Goal: Task Accomplishment & Management: Manage account settings

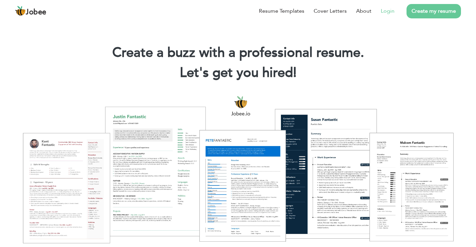
click at [388, 10] on link "Login" at bounding box center [388, 11] width 14 height 8
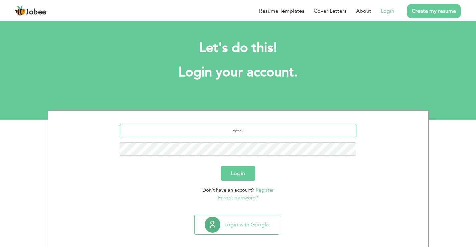
click at [252, 126] on input "text" at bounding box center [237, 130] width 237 height 13
type input "harisirfan0009@gmail.com"
click at [221, 166] on button "Login" at bounding box center [238, 173] width 34 height 15
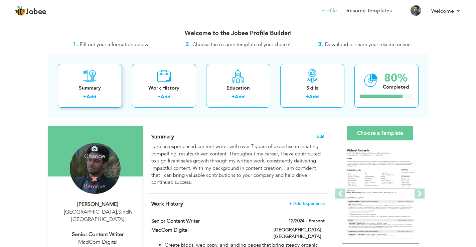
click at [113, 80] on div "Summary + Add" at bounding box center [90, 86] width 64 height 44
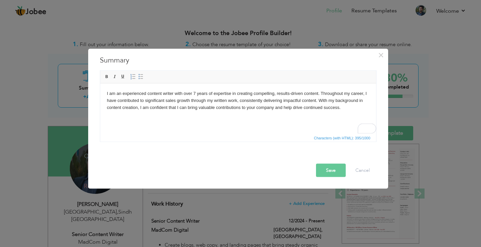
click at [274, 117] on html "I am an experienced content writer with over 7 years of expertise in creating c…" at bounding box center [238, 100] width 276 height 34
click at [341, 109] on body "I am an experienced content writer with over 7 years of expertise in creating c…" at bounding box center [237, 100] width 262 height 21
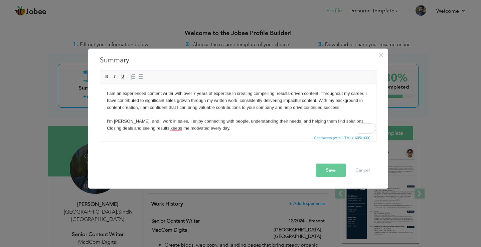
click at [241, 102] on body "I am an experienced content writer with over 7 years of expertise in creating c…" at bounding box center [237, 111] width 262 height 42
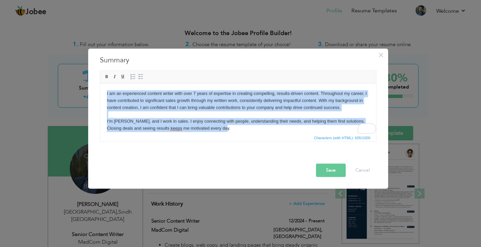
copy body "I am an experienced content writer with over 7 years of expertise in creating c…"
click at [241, 102] on body "I am an experienced content writer with over 7 years of expertise in creating c…" at bounding box center [237, 111] width 262 height 42
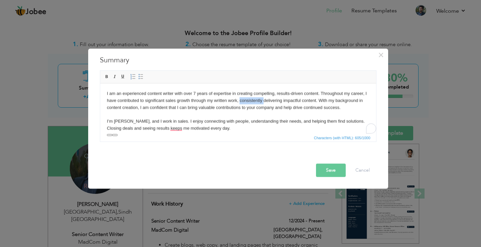
click at [241, 102] on body "I am an experienced content writer with over 7 years of expertise in creating c…" at bounding box center [237, 111] width 262 height 42
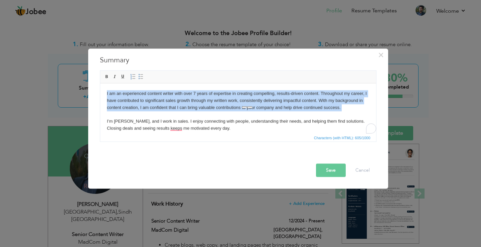
click at [241, 102] on body "I am an experienced content writer with over 7 years of expertise in creating c…" at bounding box center [237, 111] width 262 height 42
copy body "I am an experienced content writer with over 7 years of expertise in creating c…"
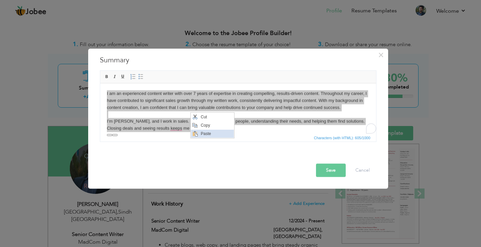
click at [207, 133] on span "Paste" at bounding box center [216, 134] width 35 height 8
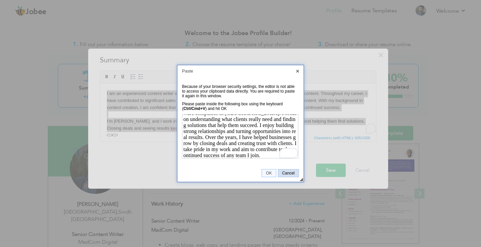
scroll to position [11, 0]
click at [274, 172] on span "OK" at bounding box center [269, 173] width 14 height 5
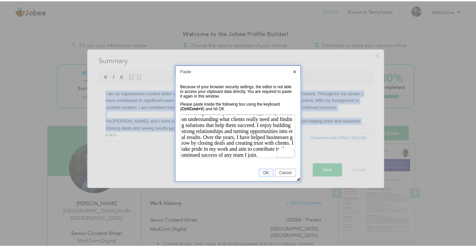
scroll to position [0, 0]
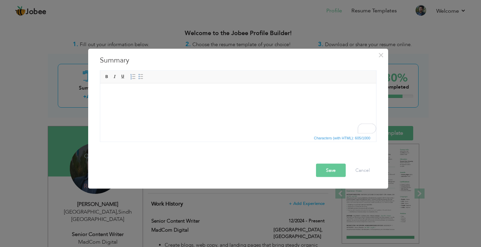
drag, startPoint x: 222, startPoint y: 129, endPoint x: 192, endPoint y: 102, distance: 39.7
drag, startPoint x: 192, startPoint y: 102, endPoint x: 176, endPoint y: 110, distance: 17.6
click at [176, 103] on html at bounding box center [238, 93] width 276 height 20
drag, startPoint x: 176, startPoint y: 110, endPoint x: 142, endPoint y: 105, distance: 34.8
click at [142, 103] on html at bounding box center [238, 93] width 276 height 20
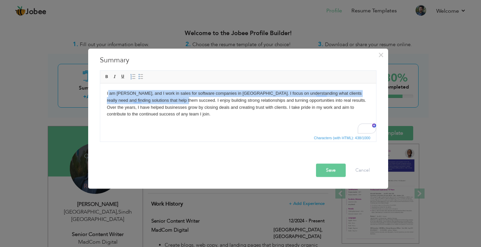
drag, startPoint x: 171, startPoint y: 100, endPoint x: 107, endPoint y: 95, distance: 63.6
click at [107, 95] on body "I am Haris Irfan, and I work in sales for software companies in Karachi. I focu…" at bounding box center [237, 104] width 262 height 28
click at [243, 94] on body "I am Haris Irfan, and I work in sales for software companies in Karachi. I focu…" at bounding box center [237, 104] width 262 height 28
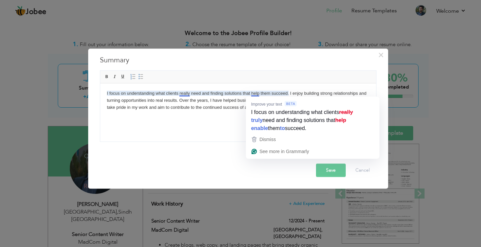
click at [257, 93] on body "I focus on understanding what clients really need and finding solutions that he…" at bounding box center [237, 100] width 262 height 21
click at [254, 91] on body "I focus on understanding what clients really need and finding solutions that he…" at bounding box center [237, 100] width 262 height 21
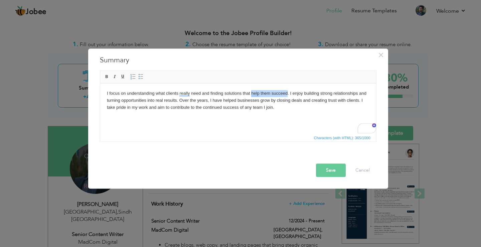
drag, startPoint x: 254, startPoint y: 91, endPoint x: 275, endPoint y: 95, distance: 20.6
click at [275, 95] on body "I focus on understanding what clients really need and finding solutions that he…" at bounding box center [237, 100] width 262 height 21
click at [215, 102] on body "I focus on understanding what clients really need and finding solutions that br…" at bounding box center [237, 100] width 262 height 21
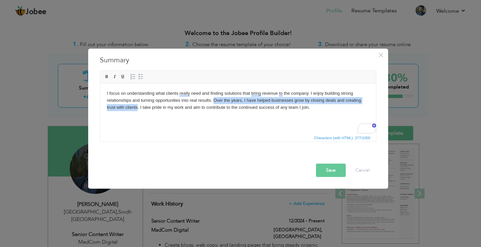
drag, startPoint x: 215, startPoint y: 102, endPoint x: 130, endPoint y: 110, distance: 85.5
click at [130, 110] on body "I focus on understanding what clients really need and finding solutions that br…" at bounding box center [237, 100] width 262 height 21
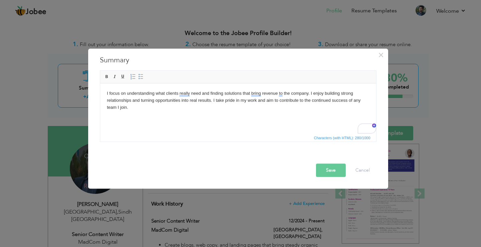
click at [216, 100] on body "I focus on understanding what clients really need and finding solutions that br…" at bounding box center [237, 100] width 262 height 21
drag, startPoint x: 216, startPoint y: 100, endPoint x: 258, endPoint y: 99, distance: 42.1
click at [258, 99] on body "I focus on understanding what clients really need and finding solutions that br…" at bounding box center [237, 100] width 262 height 21
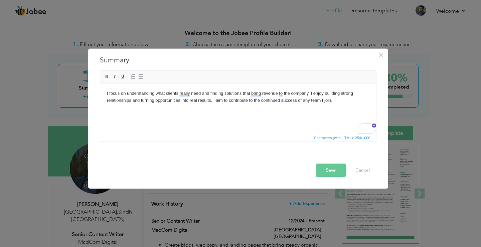
click at [267, 100] on body "I focus on understanding what clients really need and finding solutions that br…" at bounding box center [237, 97] width 262 height 14
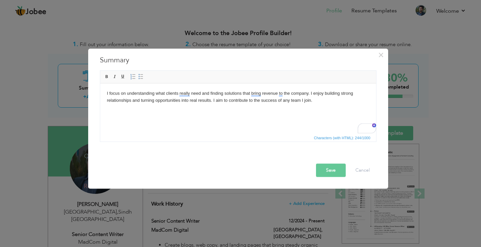
click at [329, 172] on button "Save" at bounding box center [331, 169] width 30 height 13
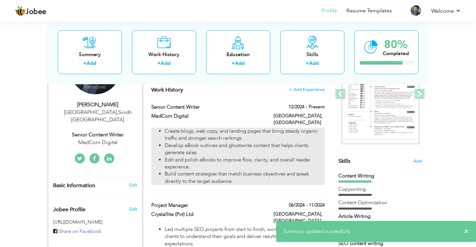
scroll to position [100, 0]
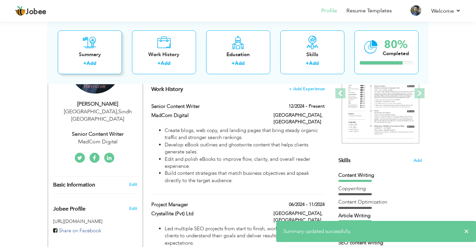
click at [93, 42] on icon at bounding box center [90, 41] width 14 height 13
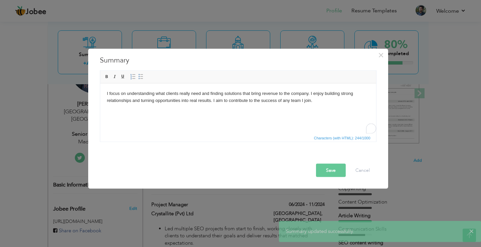
click at [225, 191] on div "× Summary I focus on understanding what clients really need and finding solutio…" at bounding box center [238, 123] width 300 height 151
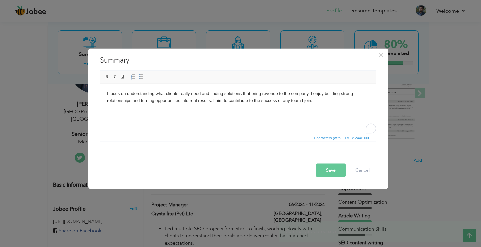
click at [236, 233] on div "× Summary I focus on understanding what clients really need and finding solutio…" at bounding box center [240, 123] width 481 height 247
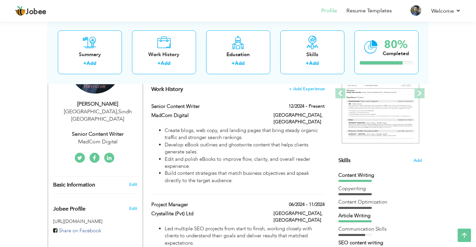
click at [157, 39] on icon at bounding box center [164, 41] width 14 height 13
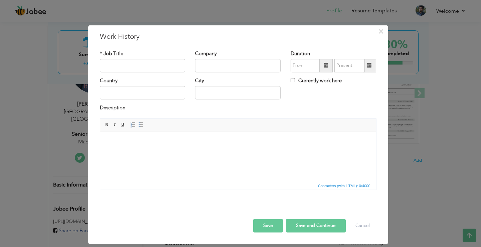
click at [411, 141] on div "× Work History * Job Title Company Duration Currently work here Country" at bounding box center [240, 123] width 481 height 247
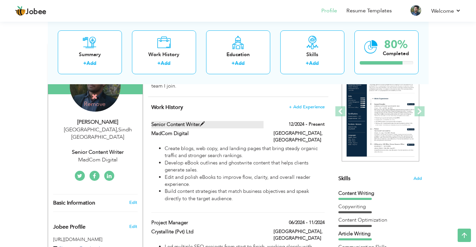
scroll to position [67, 0]
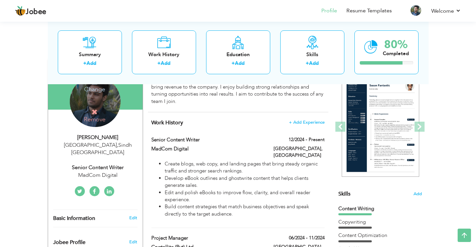
click at [207, 122] on h4 "Work History + Add Experience" at bounding box center [237, 122] width 173 height 7
click at [193, 122] on h4 "Work History + Add Experience" at bounding box center [237, 122] width 173 height 7
click at [177, 122] on span "Work History" at bounding box center [167, 122] width 32 height 7
click at [180, 144] on div "Senior Content Writer" at bounding box center [207, 140] width 122 height 9
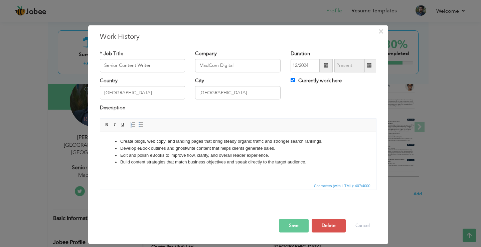
click at [324, 218] on div at bounding box center [238, 212] width 286 height 14
click at [322, 226] on button "Delete" at bounding box center [328, 225] width 34 height 13
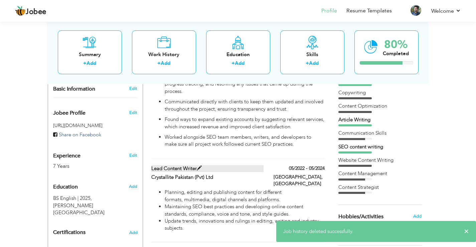
scroll to position [200, 0]
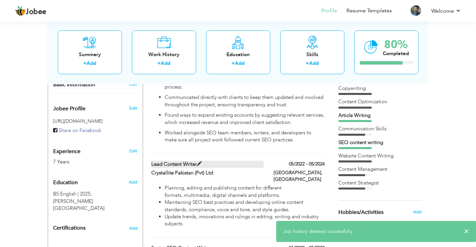
click at [187, 161] on label "Lead Content Writer" at bounding box center [207, 164] width 112 height 7
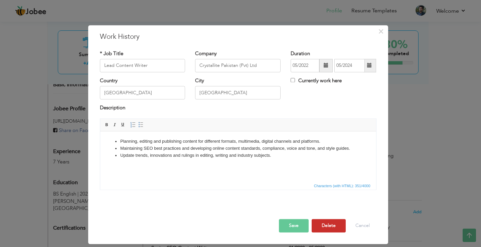
click at [336, 228] on button "Delete" at bounding box center [328, 225] width 34 height 13
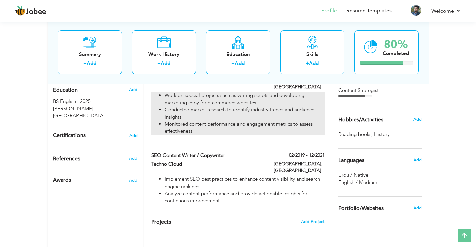
scroll to position [234, 0]
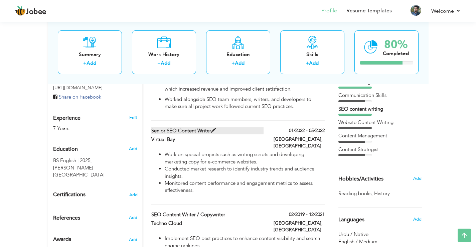
click at [183, 127] on label "Senior SEO Content Writer" at bounding box center [207, 130] width 112 height 7
type input "Senior SEO Content Writer"
type input "Virtual Bay"
type input "01/2022"
type input "05/2022"
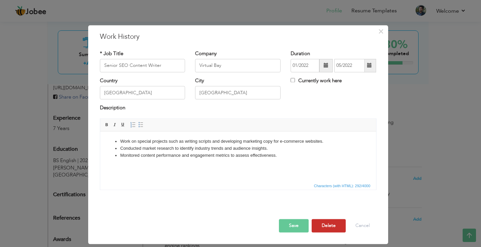
click at [317, 226] on button "Delete" at bounding box center [328, 225] width 34 height 13
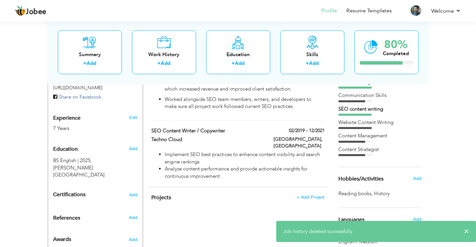
click at [213, 129] on div "SEO Content Writer / Copywriter" at bounding box center [207, 131] width 122 height 9
type input "SEO Content Writer / Copywriter"
type input "Techno Cloud"
type input "02/2019"
type input "12/2021"
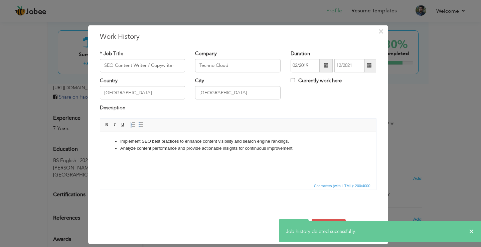
click at [315, 209] on div at bounding box center [238, 212] width 286 height 14
click at [467, 230] on div "× Job history deleted successfully." at bounding box center [380, 231] width 202 height 21
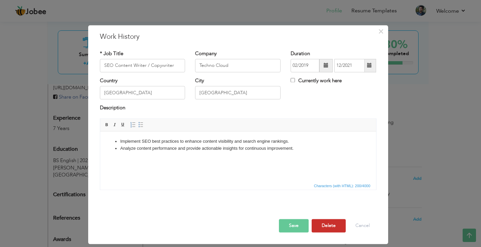
click at [333, 224] on button "Delete" at bounding box center [328, 225] width 34 height 13
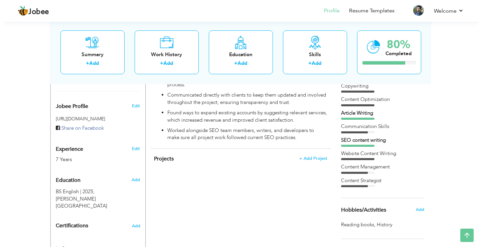
scroll to position [200, 0]
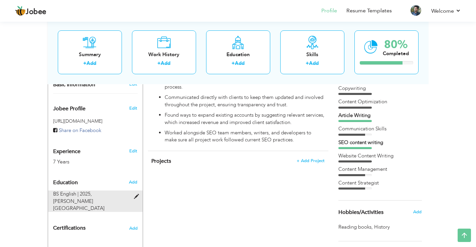
click at [104, 198] on span "Ilma University" at bounding box center [78, 205] width 51 height 14
type input "BS English"
type input "2025"
type input "Ilma University"
radio input "true"
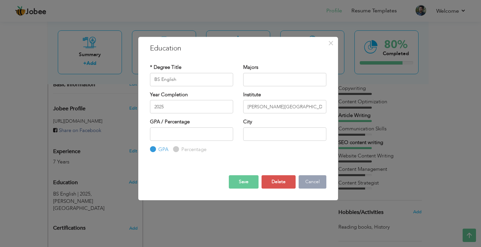
click at [307, 183] on button "Cancel" at bounding box center [312, 181] width 28 height 13
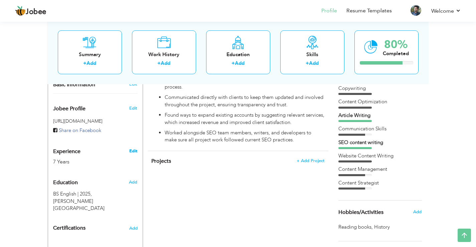
click at [135, 148] on link "Edit" at bounding box center [133, 151] width 8 height 6
type input "Haris"
type input "Irfan"
type input "03341125129"
select select "number:166"
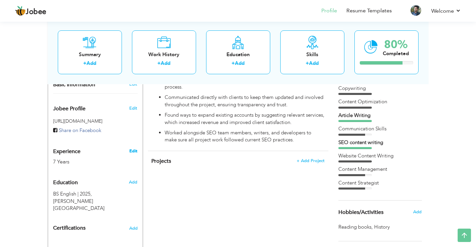
type input "Sindh"
type input "Karachi"
select select "number:9"
type input "MadCom Digital"
type input "Senior Content Writer"
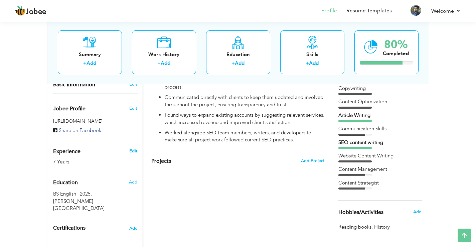
type input "https://www.linkedin.com/in/haris-irfan/"
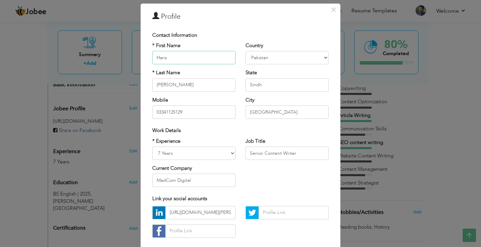
scroll to position [33, 0]
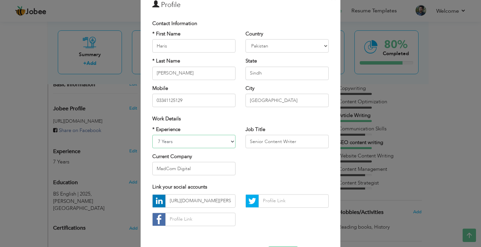
click at [205, 140] on select "Entry Level Less than 1 Year 1 Year 2 Years 3 Years 4 Years 5 Years 6 Years 7 Y…" at bounding box center [193, 141] width 83 height 13
select select "number:2"
click at [152, 135] on select "Entry Level Less than 1 Year 1 Year 2 Years 3 Years 4 Years 5 Years 6 Years 7 Y…" at bounding box center [193, 141] width 83 height 13
click at [281, 146] on input "Senior Content Writer" at bounding box center [286, 141] width 83 height 13
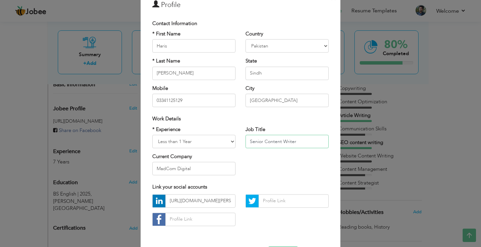
click at [281, 146] on input "Senior Content Writer" at bounding box center [286, 141] width 83 height 13
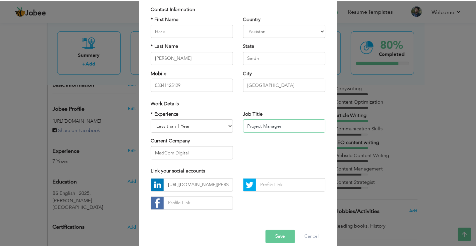
scroll to position [58, 0]
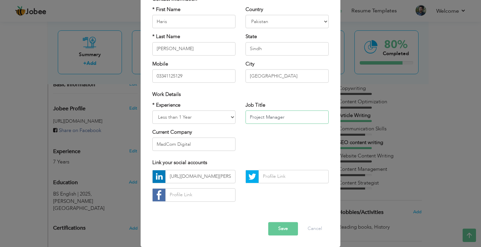
type input "Project Manager"
click at [279, 227] on button "Save" at bounding box center [283, 228] width 30 height 13
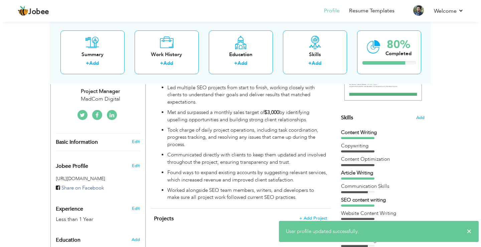
scroll to position [134, 0]
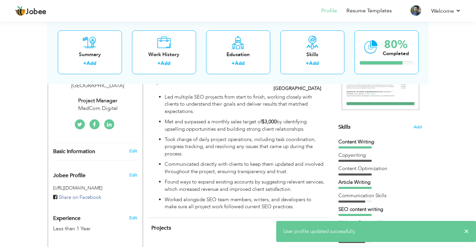
click at [108, 104] on div "MadCom Digital" at bounding box center [97, 108] width 89 height 8
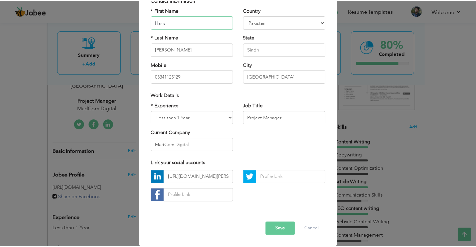
scroll to position [58, 0]
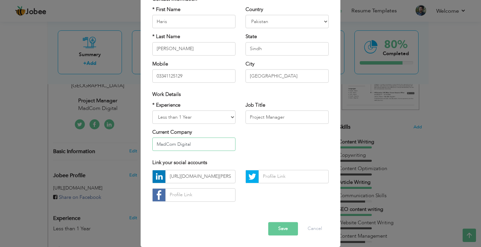
click at [207, 141] on input "MadCom Digital" at bounding box center [193, 144] width 83 height 13
type input "Crystallite"
click at [281, 229] on button "Save" at bounding box center [283, 228] width 30 height 13
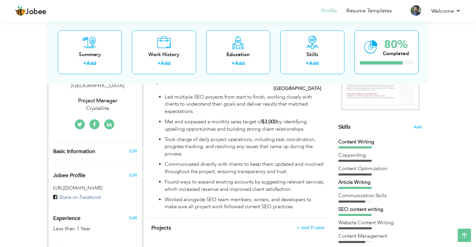
scroll to position [200, 0]
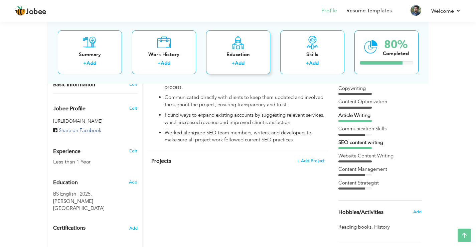
click at [260, 59] on div "Education + Add" at bounding box center [238, 52] width 64 height 44
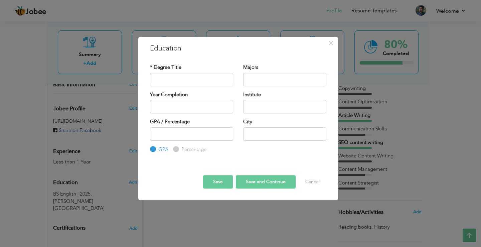
click at [264, 220] on div "× Education * Degree Title Majors Year Completion Institute GPA" at bounding box center [240, 123] width 481 height 247
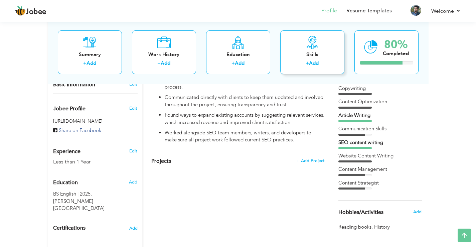
click at [306, 60] on label "+" at bounding box center [306, 63] width 3 height 7
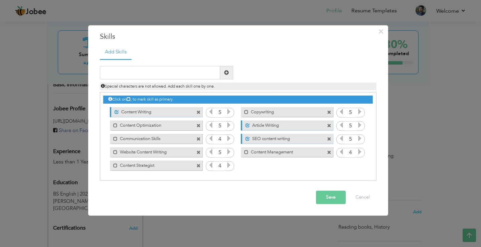
click at [196, 111] on span at bounding box center [198, 112] width 4 height 4
click at [234, 111] on div "Mark as primary skill. Copywriting" at bounding box center [285, 111] width 102 height 13
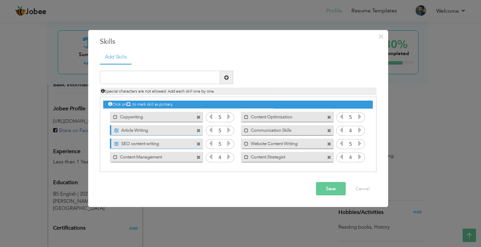
click at [198, 116] on span at bounding box center [198, 117] width 4 height 4
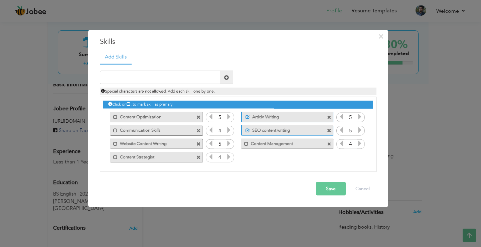
click at [198, 117] on span at bounding box center [198, 117] width 4 height 4
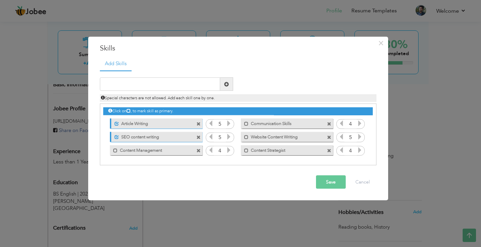
click at [198, 117] on div "Unmark as primary skill. Article Writing" at bounding box center [154, 122] width 102 height 13
click at [197, 122] on span at bounding box center [198, 124] width 4 height 4
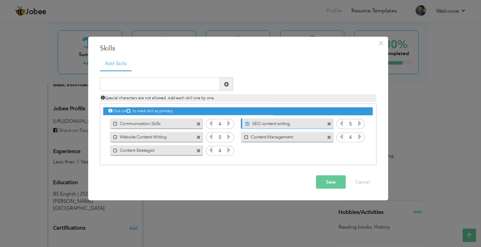
click at [197, 122] on span at bounding box center [198, 124] width 4 height 4
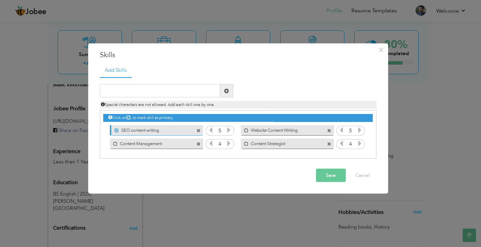
click at [196, 133] on div "Unmark as primary skill. SEO content writing" at bounding box center [156, 130] width 92 height 10
click at [200, 132] on span at bounding box center [198, 130] width 4 height 4
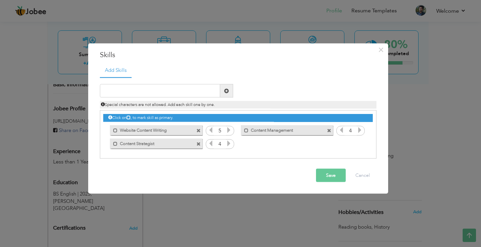
click at [200, 132] on span at bounding box center [198, 130] width 4 height 4
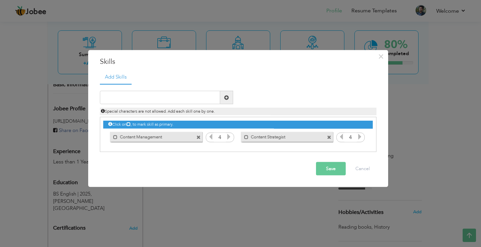
click at [199, 136] on span at bounding box center [198, 137] width 4 height 4
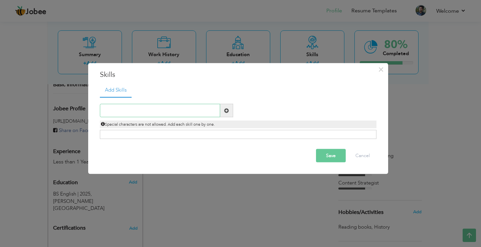
click at [179, 105] on input "text" at bounding box center [160, 110] width 120 height 13
type input "s"
type input "Content"
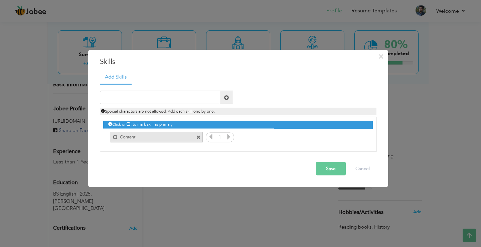
click at [196, 139] on div "Mark as primary skill. Content" at bounding box center [156, 137] width 92 height 10
click at [181, 100] on input "text" at bounding box center [160, 97] width 120 height 13
click at [199, 138] on span at bounding box center [198, 137] width 4 height 4
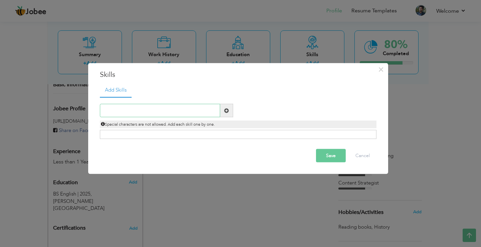
click at [198, 108] on input "text" at bounding box center [160, 110] width 120 height 13
type input "w"
click at [191, 111] on input "text" at bounding box center [160, 110] width 120 height 13
paste input "Client Relationship Management"
type input "Client Relationship Management"
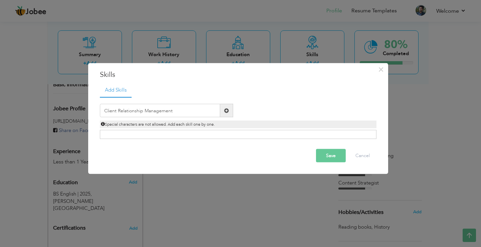
click at [228, 114] on span at bounding box center [226, 110] width 13 height 13
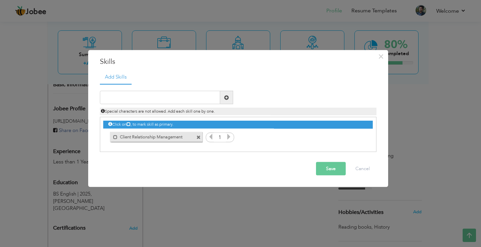
click at [225, 138] on input "1" at bounding box center [220, 137] width 12 height 9
click at [226, 138] on icon at bounding box center [229, 137] width 6 height 6
click at [228, 137] on icon at bounding box center [229, 137] width 6 height 6
click at [182, 99] on input "text" at bounding box center [160, 97] width 120 height 13
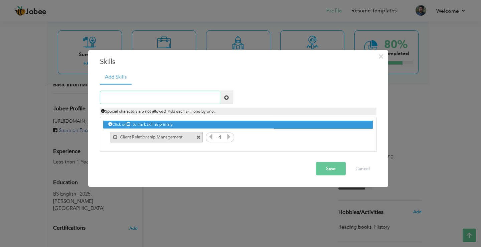
paste input "Lead Generation"
type input "Lead Generation"
click at [227, 100] on span at bounding box center [226, 97] width 13 height 13
click at [357, 135] on icon at bounding box center [359, 137] width 6 height 6
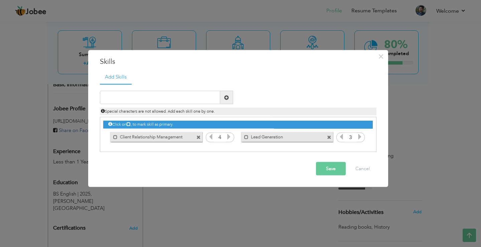
click at [357, 135] on icon at bounding box center [359, 137] width 6 height 6
click at [174, 105] on div "Special characters are not allowed. Add each skill one by one." at bounding box center [238, 109] width 286 height 11
click at [177, 101] on input "text" at bounding box center [160, 97] width 120 height 13
paste input "Negotiation & Closing"
type input "Negotiation & Closing"
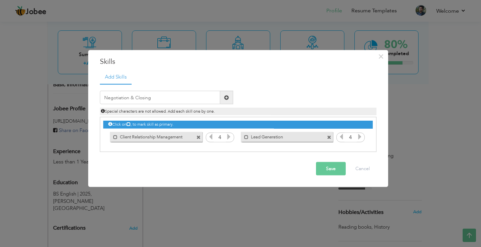
click at [225, 91] on span at bounding box center [226, 97] width 13 height 13
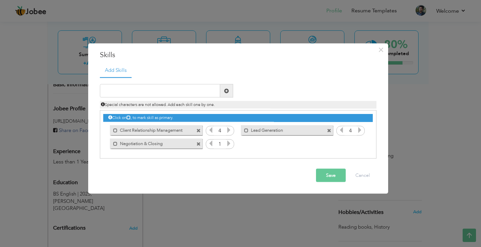
click at [226, 142] on icon at bounding box center [229, 143] width 6 height 6
click at [201, 86] on input "text" at bounding box center [160, 90] width 120 height 13
paste input "Communication Skills"
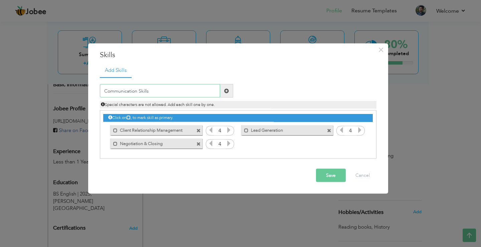
type input "Communication Skills"
click at [224, 89] on span at bounding box center [226, 90] width 5 height 5
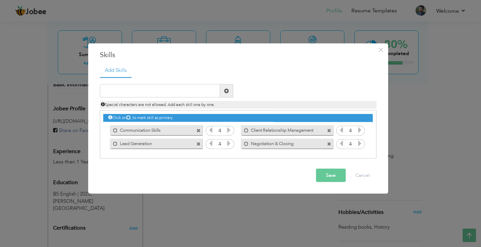
click at [359, 143] on icon at bounding box center [359, 143] width 6 height 6
click at [340, 143] on icon at bounding box center [341, 143] width 6 height 6
click at [193, 88] on input "text" at bounding box center [160, 90] width 120 height 13
paste input "Problem-Solving"
type input "Problem-Solving"
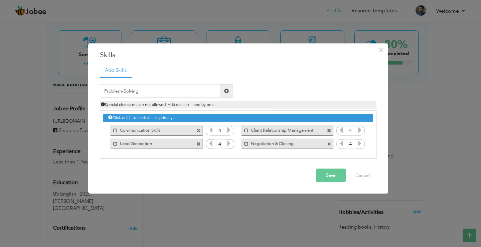
click at [221, 89] on span at bounding box center [226, 90] width 13 height 13
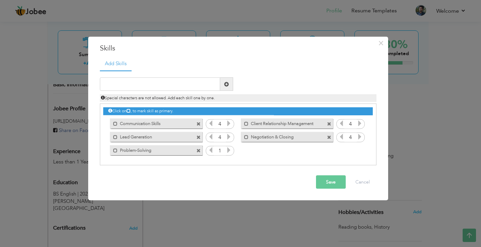
click at [229, 153] on icon at bounding box center [229, 150] width 6 height 6
click at [195, 78] on input "text" at bounding box center [160, 83] width 120 height 13
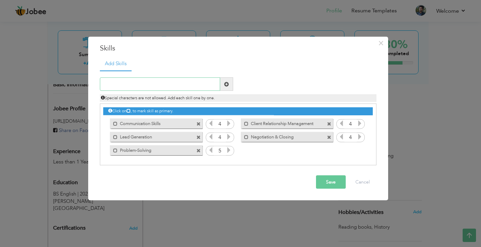
paste input "Sales Strategy & Planning"
type input "Sales Strategy & Planning"
click at [231, 81] on span at bounding box center [226, 83] width 13 height 13
click at [361, 151] on icon at bounding box center [359, 150] width 6 height 6
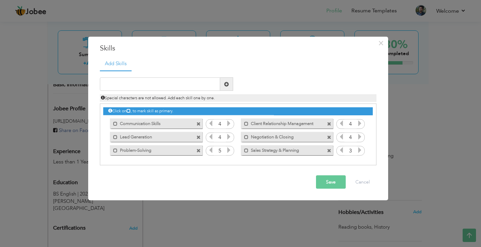
click at [361, 151] on icon at bounding box center [359, 150] width 6 height 6
click at [210, 135] on icon at bounding box center [211, 137] width 6 height 6
click at [228, 134] on icon at bounding box center [229, 137] width 6 height 6
click at [337, 179] on button "Save" at bounding box center [331, 181] width 30 height 13
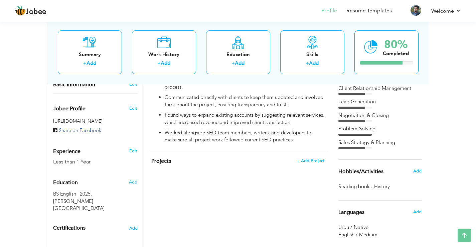
click at [360, 93] on div at bounding box center [351, 94] width 27 height 2
click at [360, 149] on div at bounding box center [351, 148] width 27 height 2
click at [350, 218] on div "Languages" at bounding box center [372, 211] width 78 height 13
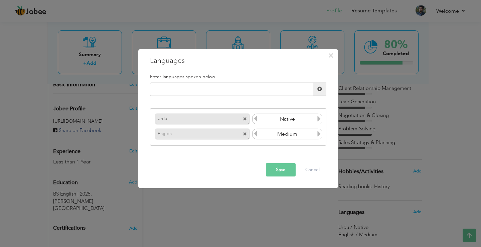
click at [246, 132] on span at bounding box center [245, 134] width 4 height 4
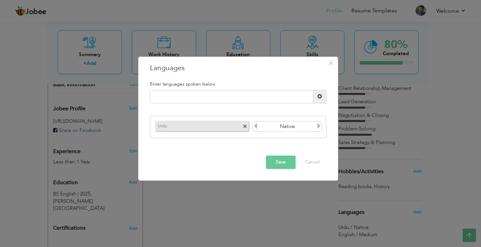
click at [275, 160] on button "Save" at bounding box center [281, 161] width 30 height 13
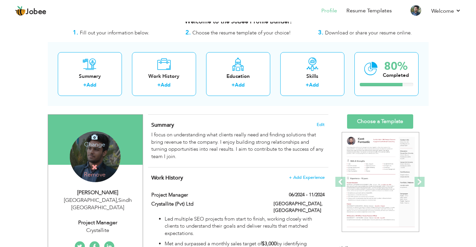
scroll to position [0, 0]
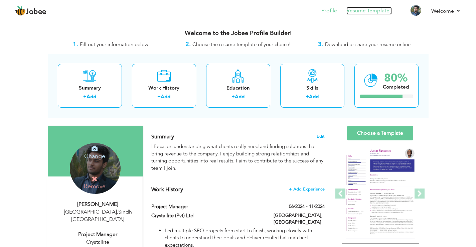
click at [354, 13] on link "Resume Templates" at bounding box center [368, 11] width 45 height 8
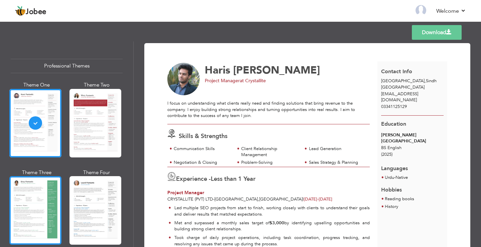
click at [40, 215] on div at bounding box center [35, 210] width 52 height 68
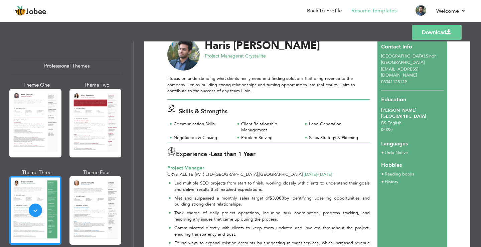
scroll to position [15, 0]
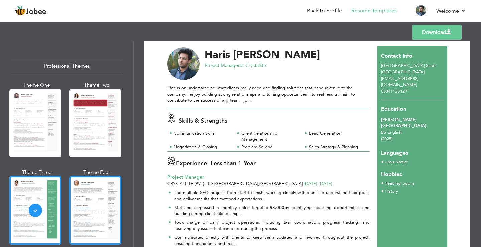
click at [82, 180] on div at bounding box center [95, 210] width 52 height 68
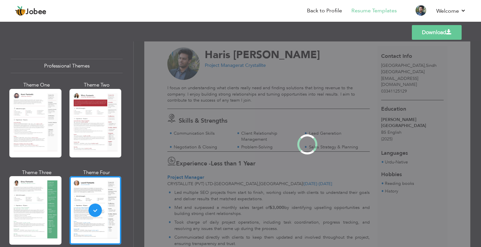
scroll to position [0, 0]
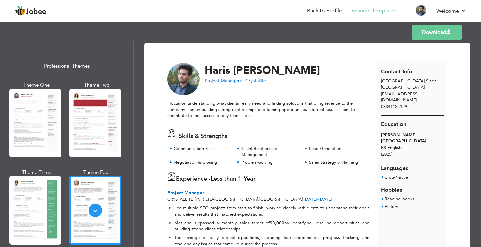
click at [64, 131] on div "Theme One Theme Two Theme Three Theme Four" at bounding box center [67, 211] width 112 height 261
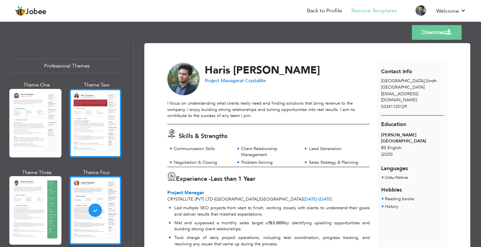
click at [97, 130] on div at bounding box center [95, 123] width 52 height 68
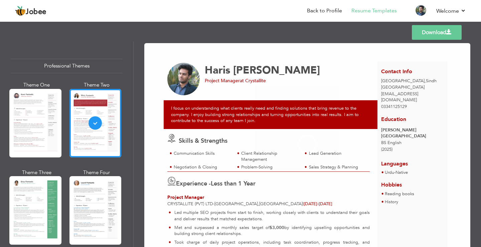
click at [49, 130] on div at bounding box center [35, 123] width 52 height 68
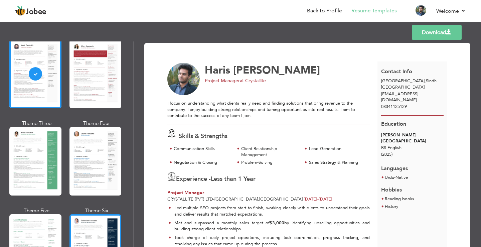
scroll to position [100, 0]
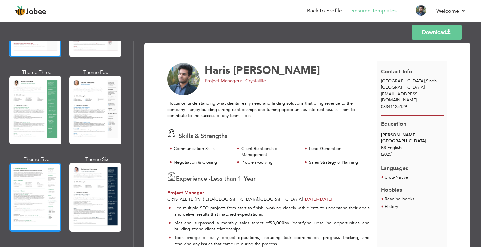
click at [30, 170] on div at bounding box center [35, 197] width 52 height 68
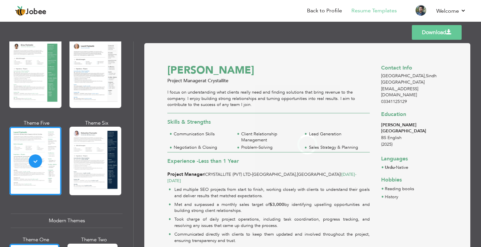
scroll to position [200, 0]
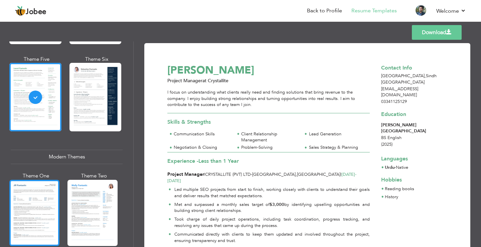
click at [45, 206] on div at bounding box center [34, 213] width 50 height 66
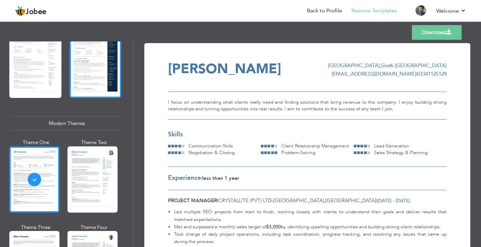
scroll to position [267, 0]
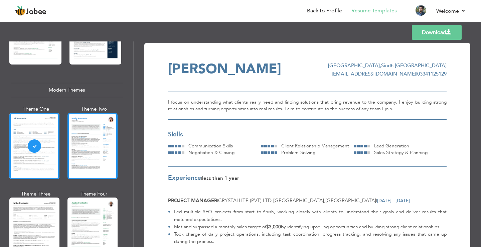
click at [82, 145] on div at bounding box center [92, 146] width 50 height 66
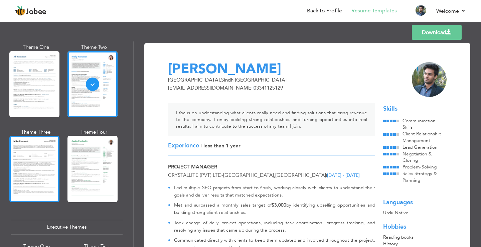
scroll to position [334, 0]
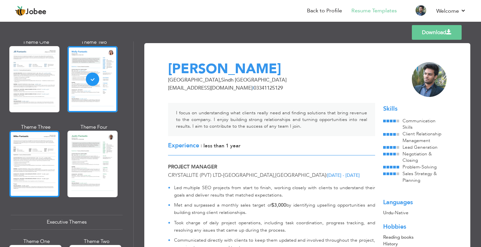
click at [31, 160] on div at bounding box center [34, 164] width 50 height 66
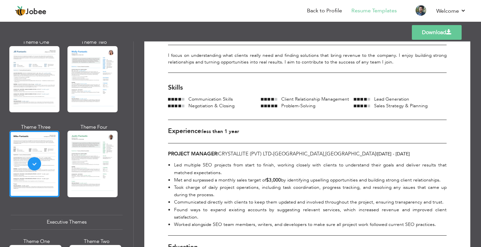
scroll to position [45, 0]
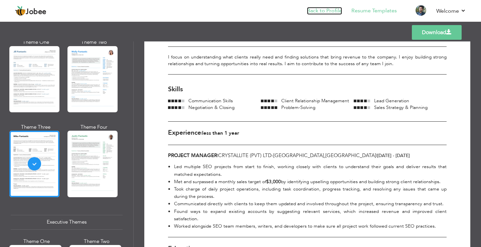
click at [326, 8] on link "Back to Profile" at bounding box center [324, 11] width 35 height 8
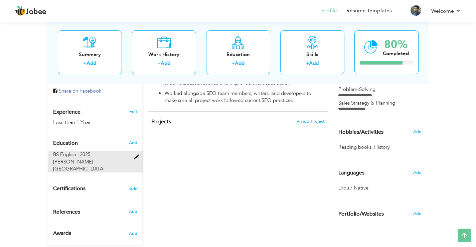
scroll to position [213, 0]
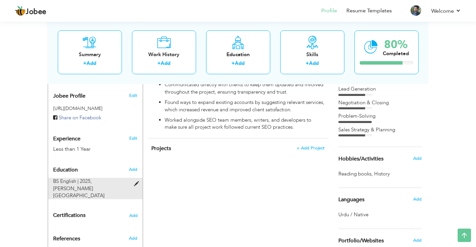
click at [134, 181] on span at bounding box center [138, 183] width 8 height 5
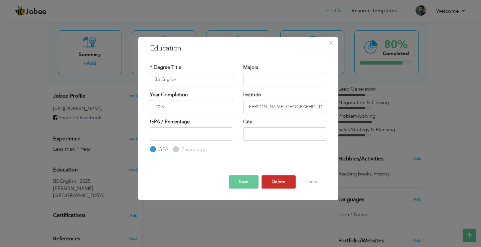
click at [271, 180] on button "Delete" at bounding box center [278, 181] width 34 height 13
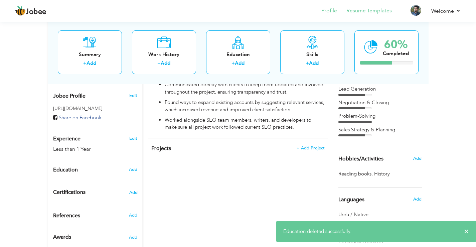
click at [380, 6] on li "Resume Templates" at bounding box center [364, 11] width 55 height 18
click at [378, 8] on link "Resume Templates" at bounding box center [368, 11] width 45 height 8
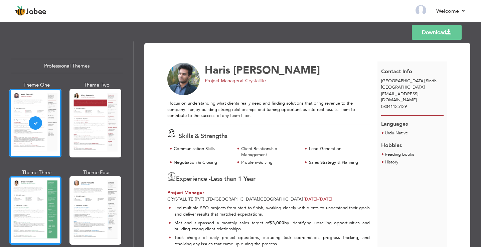
click at [38, 217] on div at bounding box center [35, 210] width 52 height 68
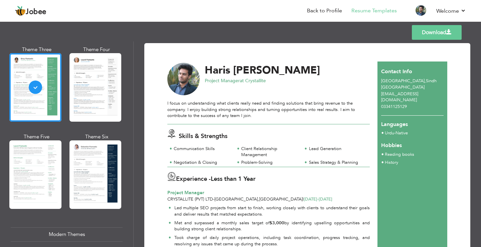
scroll to position [200, 0]
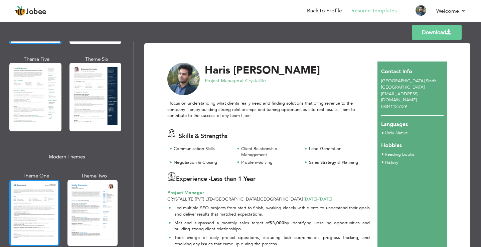
click at [52, 191] on div at bounding box center [34, 213] width 50 height 66
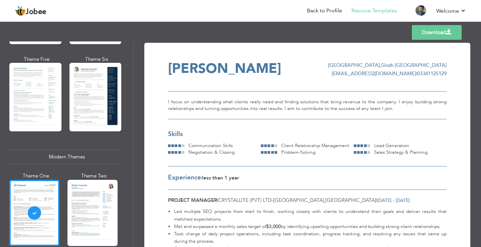
scroll to position [0, 0]
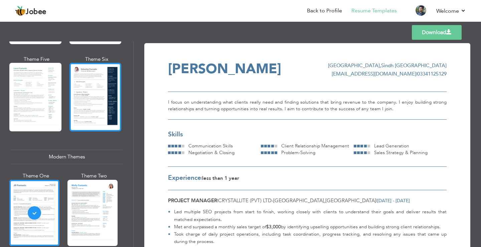
click at [81, 96] on div at bounding box center [95, 97] width 52 height 68
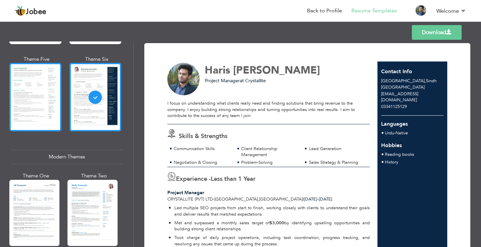
click at [39, 102] on div at bounding box center [35, 97] width 52 height 68
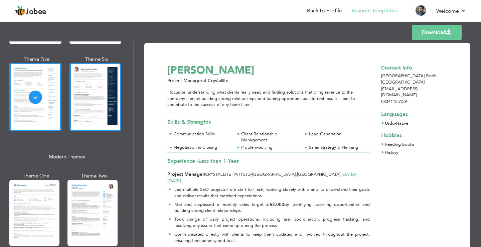
click at [69, 96] on div at bounding box center [95, 97] width 52 height 68
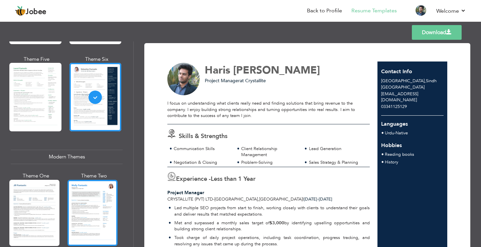
click at [97, 205] on div at bounding box center [92, 213] width 50 height 66
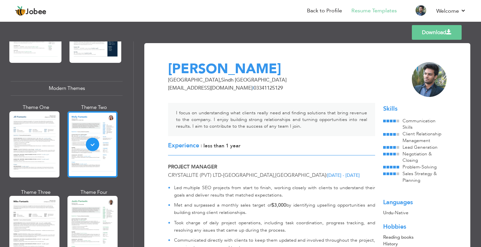
scroll to position [300, 0]
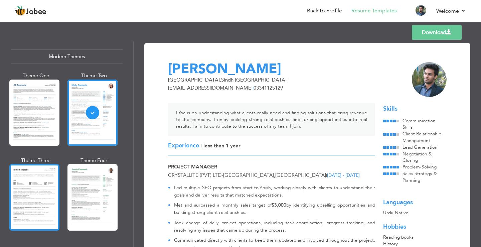
click at [48, 192] on div at bounding box center [34, 197] width 50 height 66
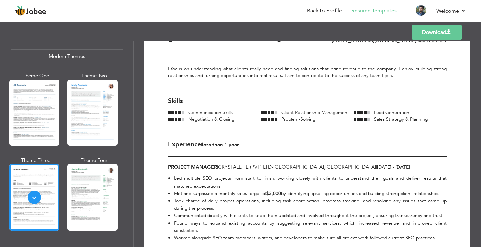
scroll to position [0, 0]
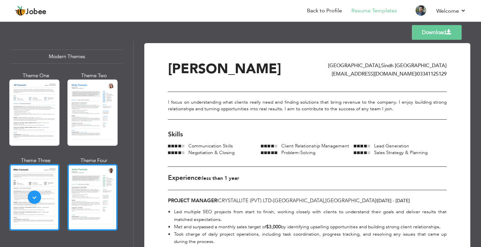
click at [96, 183] on div at bounding box center [92, 197] width 50 height 66
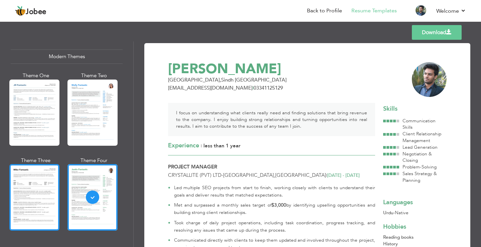
click at [40, 204] on div at bounding box center [34, 197] width 50 height 66
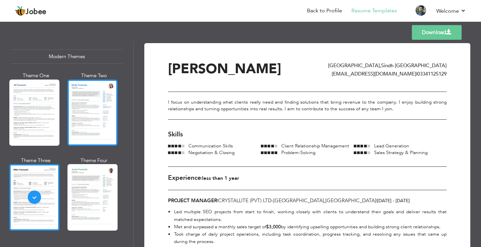
click at [99, 127] on div at bounding box center [92, 112] width 50 height 66
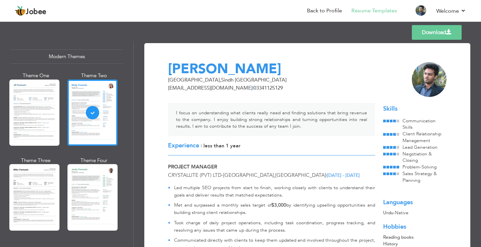
click at [417, 31] on link "Download" at bounding box center [437, 32] width 50 height 15
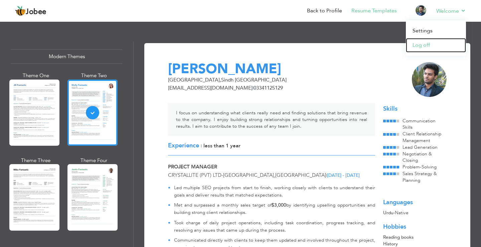
click at [426, 41] on link "Log off" at bounding box center [436, 45] width 60 height 14
